Goal: Task Accomplishment & Management: Manage account settings

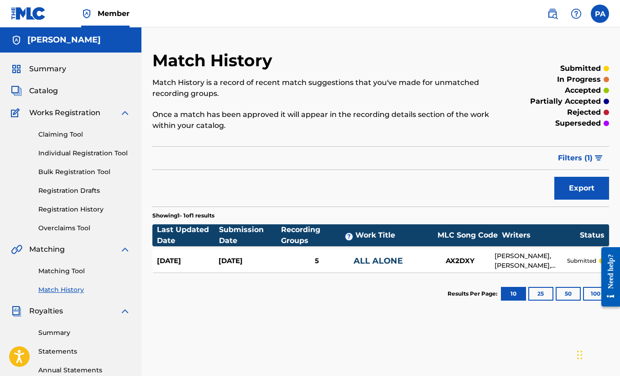
click at [349, 190] on div "Export" at bounding box center [380, 188] width 457 height 23
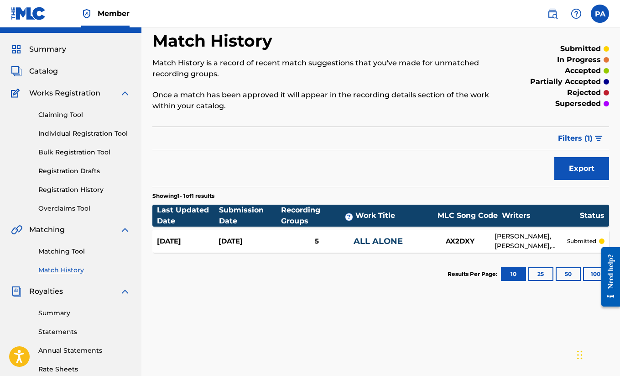
scroll to position [49, 0]
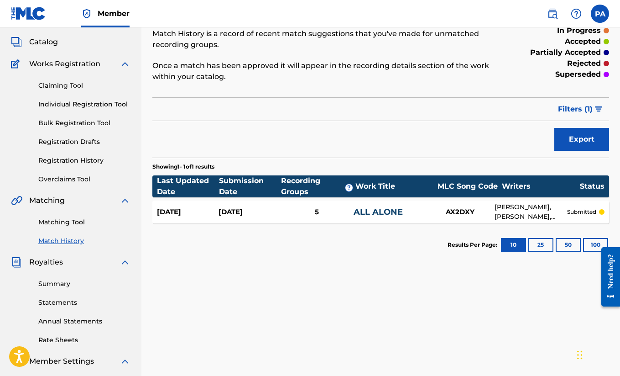
drag, startPoint x: 475, startPoint y: 281, endPoint x: 414, endPoint y: 275, distance: 61.1
click at [440, 280] on div "Match History Match History is a record of recent match suggestions that you've…" at bounding box center [381, 237] width 479 height 472
click at [192, 211] on div "[DATE]" at bounding box center [188, 212] width 62 height 11
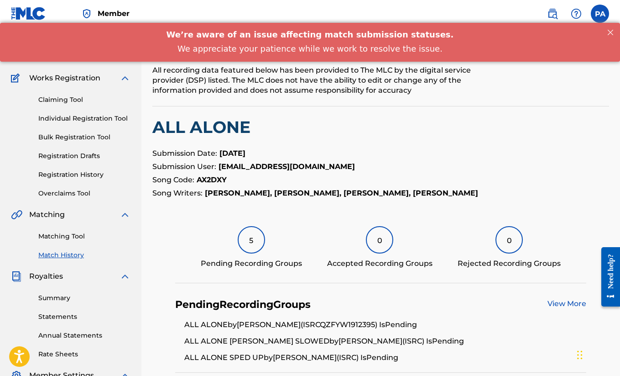
scroll to position [-1, 0]
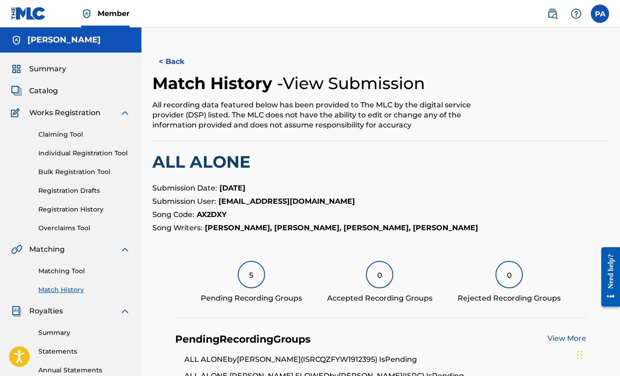
click at [399, 186] on p "Submission Date: [DATE]" at bounding box center [380, 188] width 457 height 11
click at [44, 73] on span "Summary" at bounding box center [47, 68] width 37 height 11
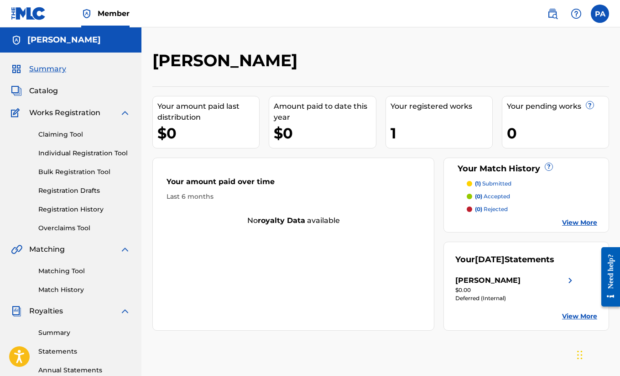
click at [603, 21] on label at bounding box center [600, 14] width 18 height 18
click at [600, 14] on input "PA [PERSON_NAME] [PERSON_NAME][EMAIL_ADDRESS][DOMAIN_NAME] Notification Prefere…" at bounding box center [600, 14] width 0 height 0
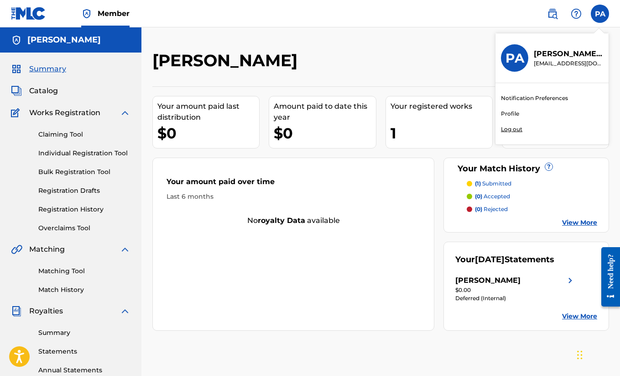
click at [408, 42] on div "[PERSON_NAME] Your amount paid last distribution $0 Amount paid to date this ye…" at bounding box center [381, 274] width 479 height 495
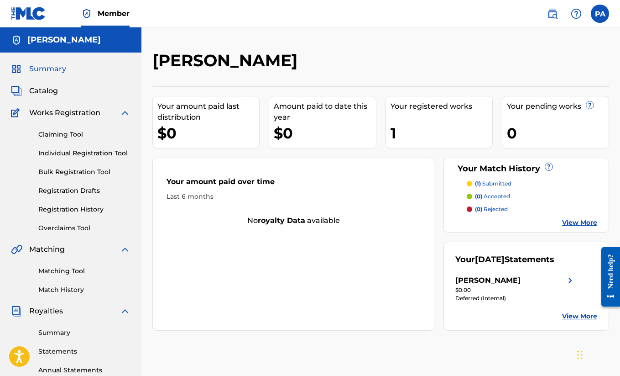
click at [478, 53] on div "[PERSON_NAME]" at bounding box center [328, 63] width 352 height 27
click at [522, 52] on div at bounding box center [556, 63] width 105 height 27
click at [604, 16] on label at bounding box center [600, 14] width 18 height 18
click at [600, 14] on input "PA [PERSON_NAME] [PERSON_NAME][EMAIL_ADDRESS][DOMAIN_NAME] Notification Prefere…" at bounding box center [600, 14] width 0 height 0
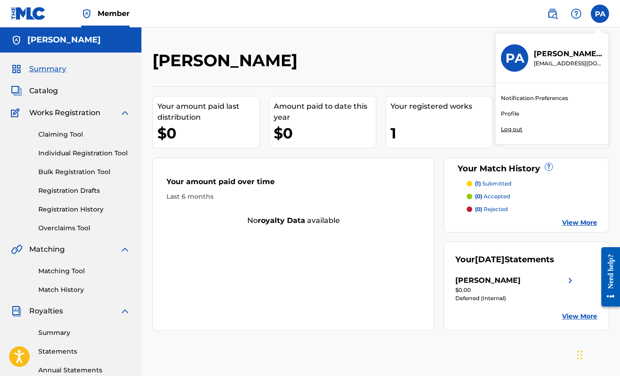
click at [510, 128] on p "Log out" at bounding box center [511, 129] width 21 height 8
click at [600, 14] on input "PA [PERSON_NAME] [PERSON_NAME][EMAIL_ADDRESS][DOMAIN_NAME] Notification Prefere…" at bounding box center [600, 14] width 0 height 0
